Goal: Navigation & Orientation: Find specific page/section

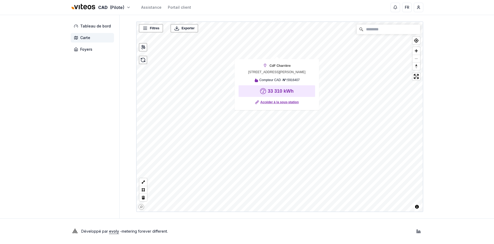
click at [288, 104] on link "Accéder à la sous-station" at bounding box center [280, 102] width 38 height 5
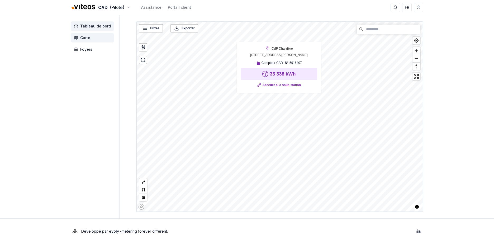
click at [91, 28] on span "Tableau de bord" at bounding box center [95, 25] width 31 height 5
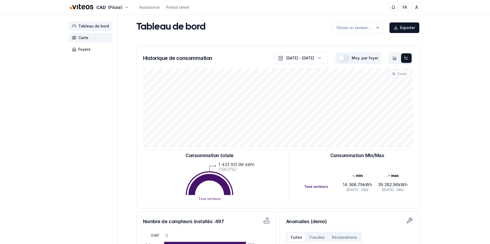
click at [87, 39] on span "Carte" at bounding box center [83, 37] width 10 height 5
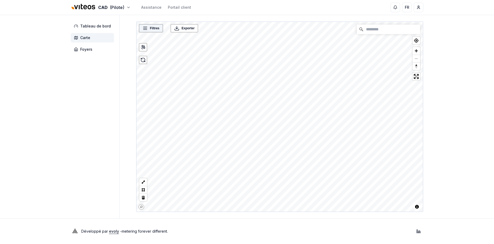
click at [158, 30] on span "Filtres" at bounding box center [155, 28] width 10 height 5
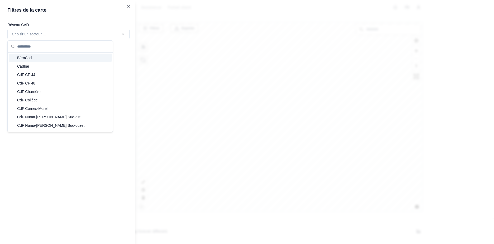
click at [136, 35] on div "Filtres © Mapbox © OpenStreetMap Improve this map Exporter Filtres de la carte …" at bounding box center [279, 116] width 287 height 191
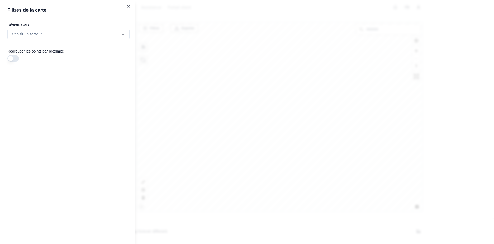
click at [17, 57] on button "button" at bounding box center [13, 58] width 12 height 6
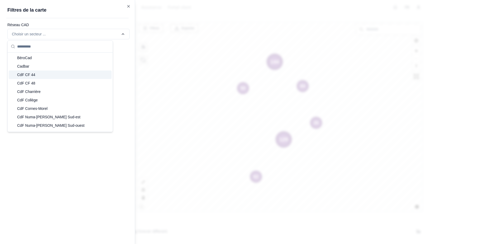
click at [44, 76] on div "CdF CF 44" at bounding box center [60, 74] width 103 height 8
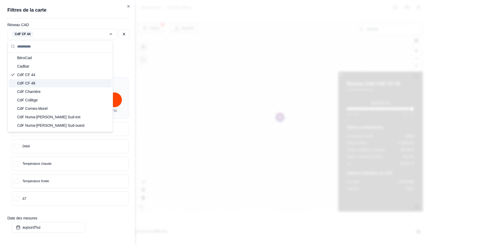
click at [136, 51] on div "Filtres 5 © Mapbox © OpenStreetMap Improve this map Exporter Filtres de la cart…" at bounding box center [279, 116] width 287 height 191
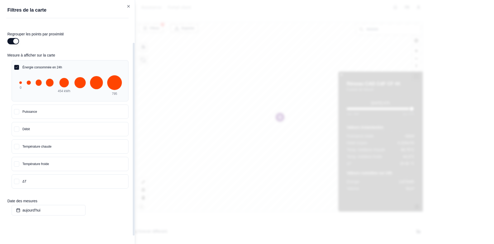
scroll to position [25, 0]
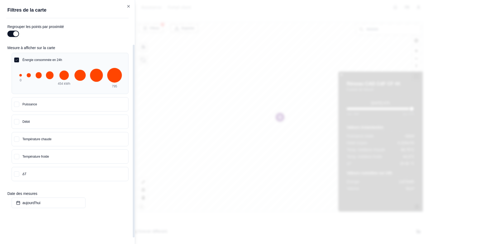
click at [17, 140] on span "button" at bounding box center [16, 138] width 5 height 5
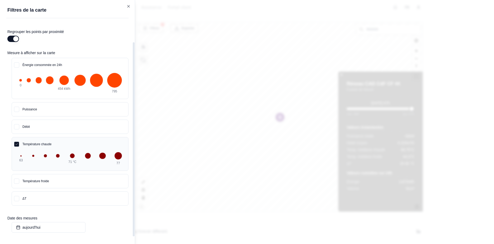
scroll to position [17, 0]
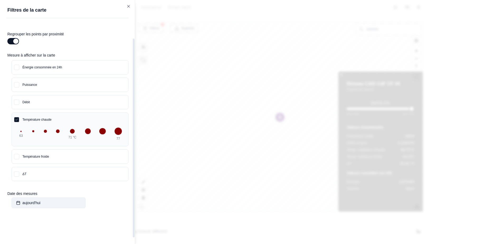
click at [58, 204] on button "aujourd'hui" at bounding box center [49, 202] width 74 height 11
click at [23, 203] on button "aujourd'hui" at bounding box center [49, 202] width 74 height 11
click at [26, 202] on button "aujourd'hui" at bounding box center [49, 202] width 74 height 11
click at [29, 202] on button "aujourd'hui" at bounding box center [49, 202] width 74 height 11
click at [238, 159] on div at bounding box center [247, 122] width 494 height 244
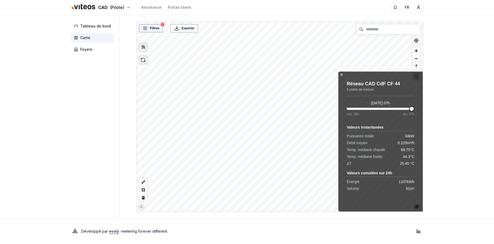
click at [155, 31] on div "Filtres" at bounding box center [151, 28] width 24 height 8
click at [148, 30] on div "Filtres" at bounding box center [150, 28] width 21 height 5
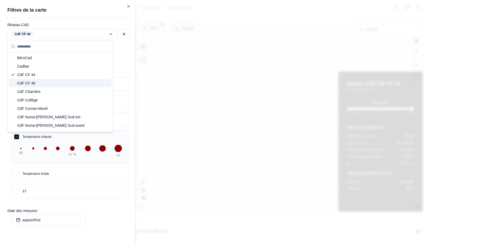
click at [45, 83] on div "CdF CF 48" at bounding box center [60, 83] width 103 height 8
click at [136, 212] on div "Filtres 6 © Mapbox © OpenStreetMap Improve this map Exporter Réseau CAD CdF CF …" at bounding box center [279, 116] width 287 height 191
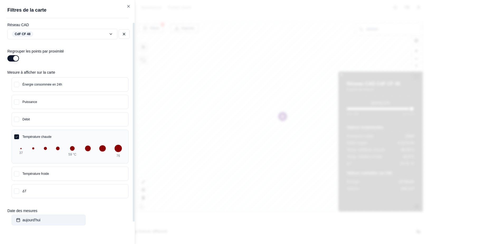
click at [43, 220] on button "aujourd'hui" at bounding box center [49, 220] width 74 height 11
click at [250, 131] on div at bounding box center [247, 122] width 494 height 244
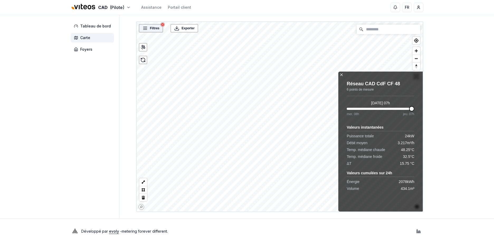
click at [150, 29] on span "Filtres" at bounding box center [155, 28] width 10 height 5
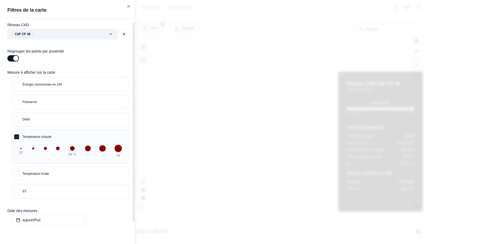
click at [136, 33] on div "Filtres © Mapbox © OpenStreetMap Improve this map Exporter Réseau CAD CdF CF 48…" at bounding box center [279, 116] width 287 height 191
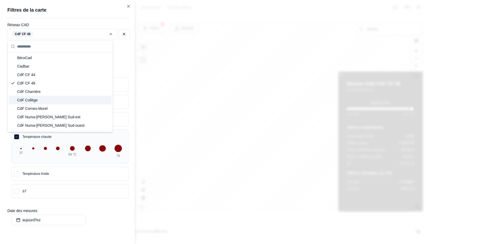
click at [51, 99] on div "CdF Collège" at bounding box center [60, 100] width 103 height 8
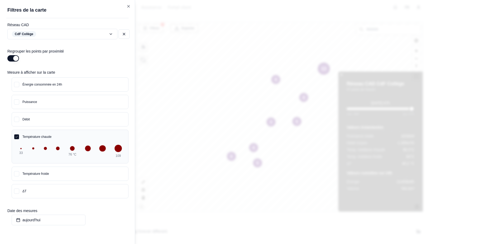
drag, startPoint x: 330, startPoint y: 106, endPoint x: 267, endPoint y: 105, distance: 62.3
click at [267, 105] on div at bounding box center [247, 122] width 494 height 244
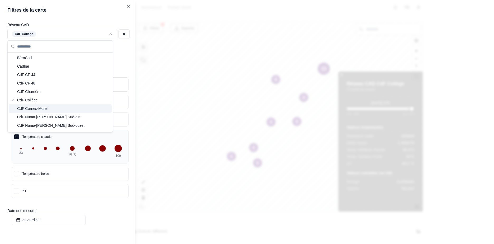
click at [49, 109] on div "CdF Cornes-Morel" at bounding box center [60, 108] width 103 height 8
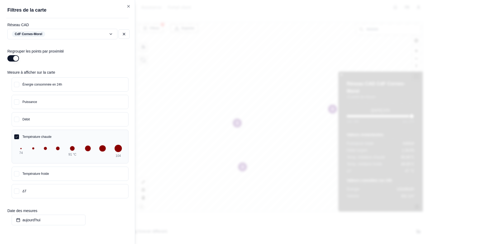
drag, startPoint x: 285, startPoint y: 136, endPoint x: 242, endPoint y: 115, distance: 47.9
click at [242, 115] on div at bounding box center [247, 122] width 494 height 244
click at [287, 121] on div at bounding box center [247, 122] width 494 height 244
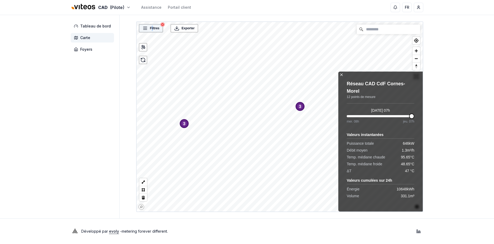
click at [153, 29] on span "Filtres" at bounding box center [155, 28] width 10 height 5
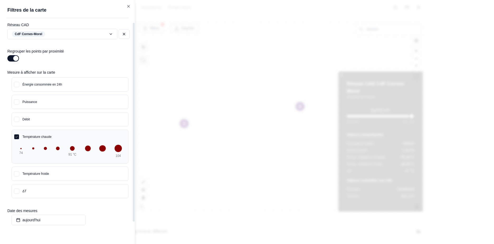
click at [16, 136] on icon "button" at bounding box center [16, 136] width 3 height 3
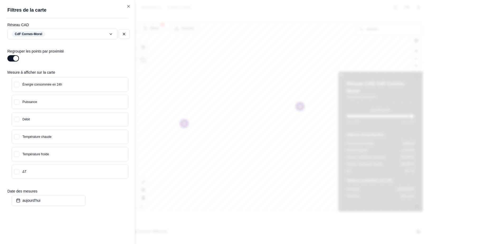
click at [11, 59] on button "button" at bounding box center [13, 58] width 12 height 6
click at [257, 76] on div at bounding box center [247, 122] width 494 height 244
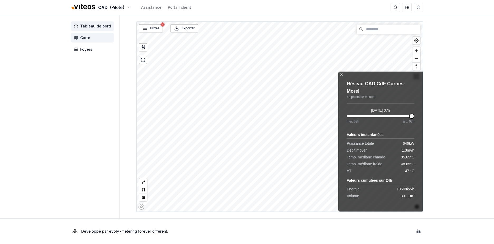
click at [95, 25] on span "Tableau de bord" at bounding box center [95, 25] width 31 height 5
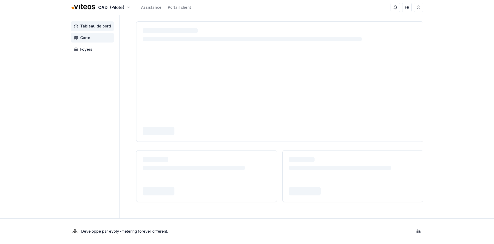
click at [90, 36] on span "Carte" at bounding box center [92, 38] width 43 height 10
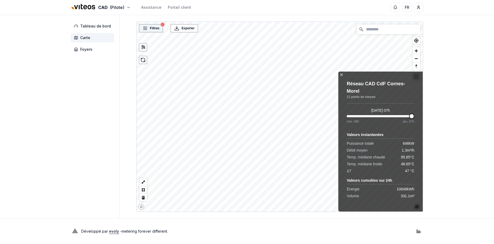
click at [159, 30] on span "Filtres" at bounding box center [155, 28] width 10 height 5
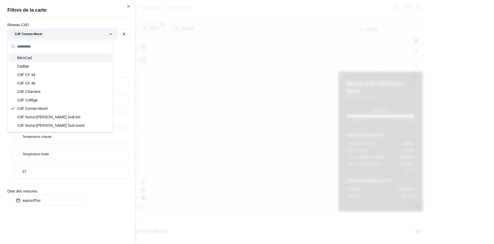
click at [136, 33] on div "Filtres © Mapbox © OpenStreetMap Improve this map Exporter Réseau CAD CdF Corne…" at bounding box center [279, 116] width 287 height 191
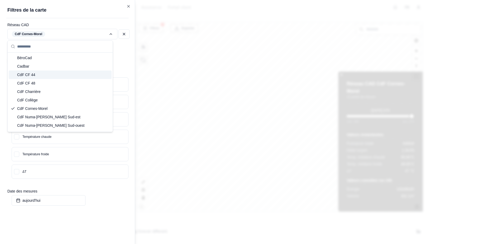
click at [59, 75] on div "CdF CF 44" at bounding box center [60, 74] width 103 height 8
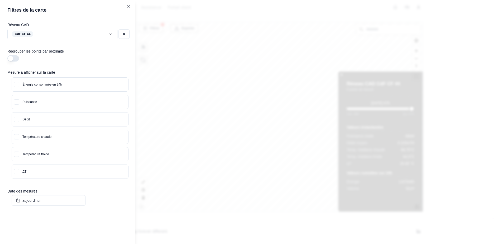
click at [220, 175] on div at bounding box center [247, 122] width 494 height 244
click at [267, 150] on div at bounding box center [247, 122] width 494 height 244
